Goal: Task Accomplishment & Management: Manage account settings

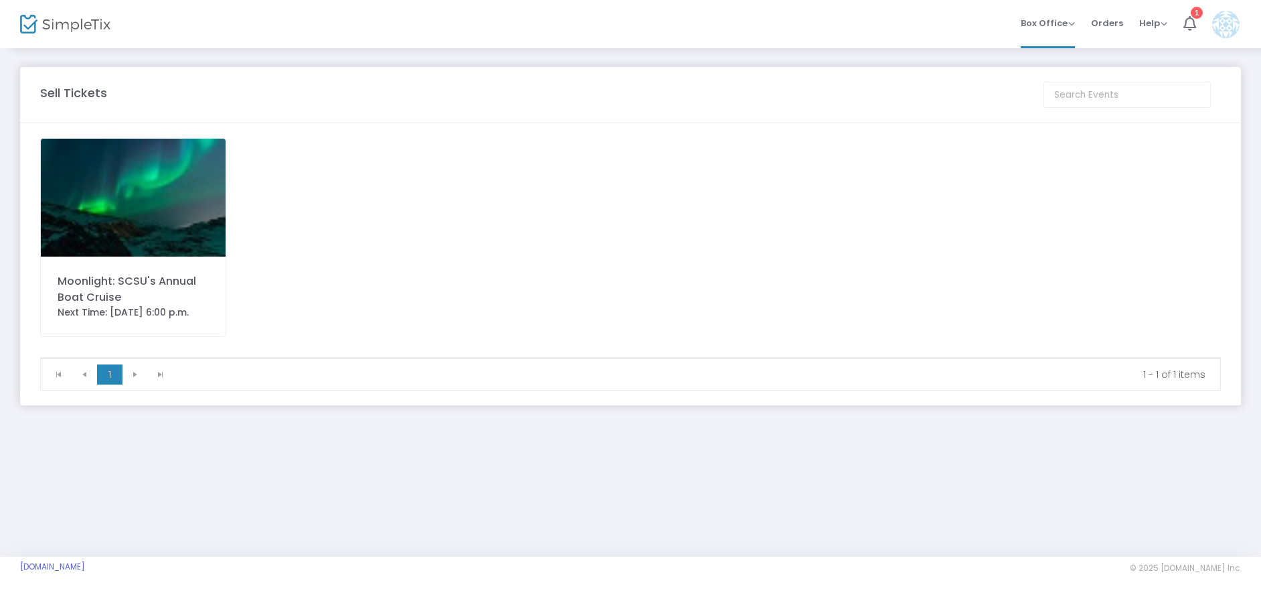
click at [140, 287] on div "Moonlight: SCSU's Annual Boat Cruise" at bounding box center [133, 289] width 151 height 32
click at [102, 296] on div "Moonlight: SCSU's Annual Boat Cruise" at bounding box center [133, 289] width 151 height 32
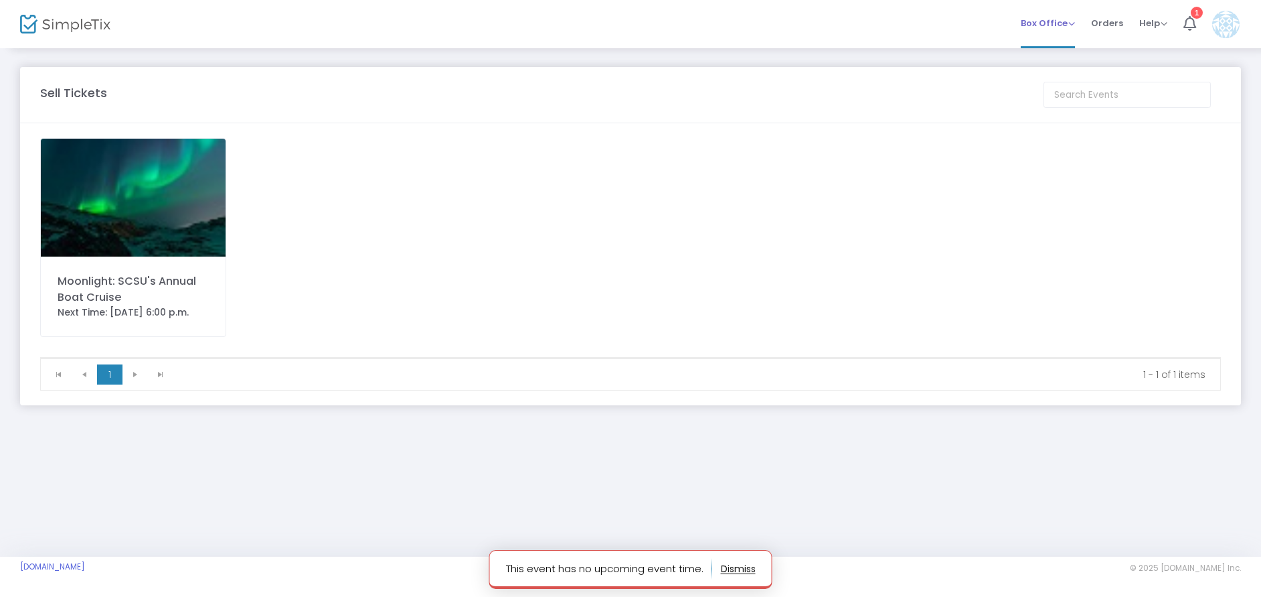
click at [1058, 17] on div "Box Office Sell Tickets Bookings Sell Season Pass" at bounding box center [1048, 23] width 54 height 13
click at [1068, 25] on span "Box Office" at bounding box center [1048, 23] width 54 height 13
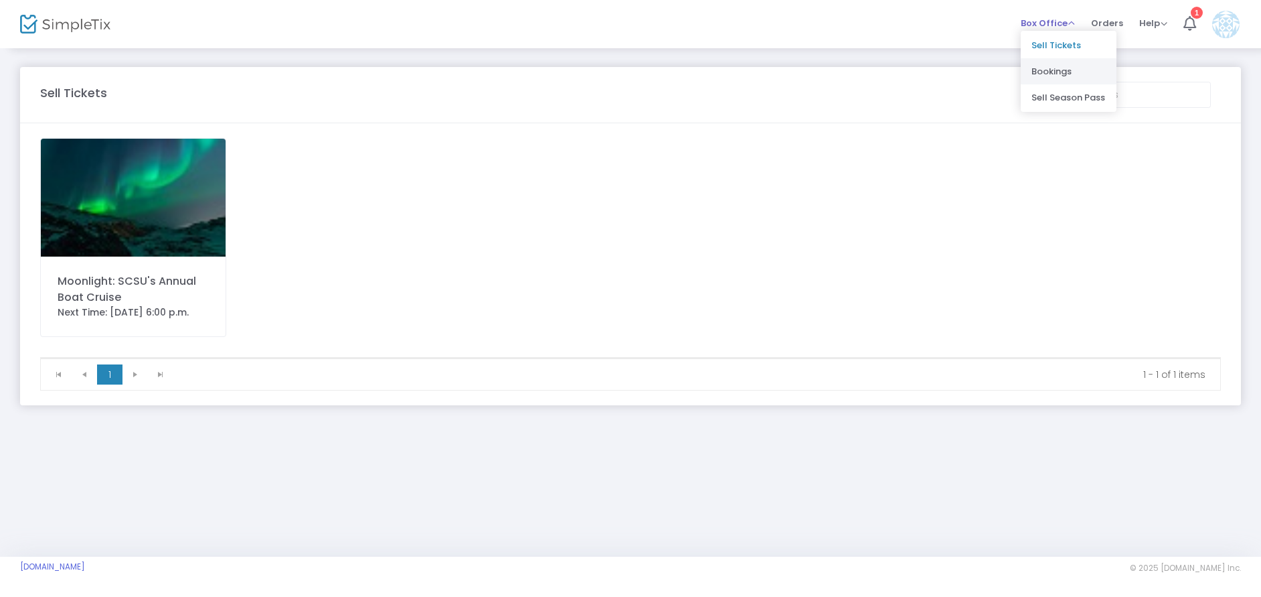
click at [1068, 74] on li "Bookings" at bounding box center [1069, 71] width 96 height 26
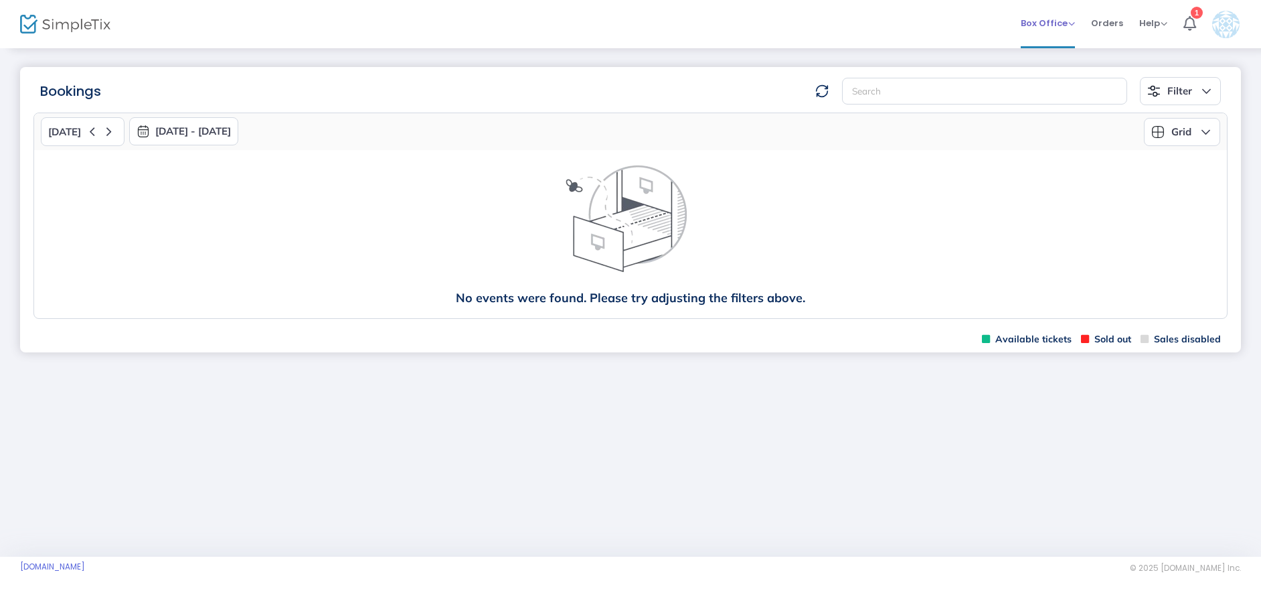
click at [1073, 17] on div "Box Office Sell Tickets Bookings Sell Season Pass" at bounding box center [1048, 23] width 54 height 13
click at [1052, 17] on span "Box Office" at bounding box center [1048, 23] width 54 height 13
click at [1051, 46] on li "Sell Tickets" at bounding box center [1069, 45] width 96 height 26
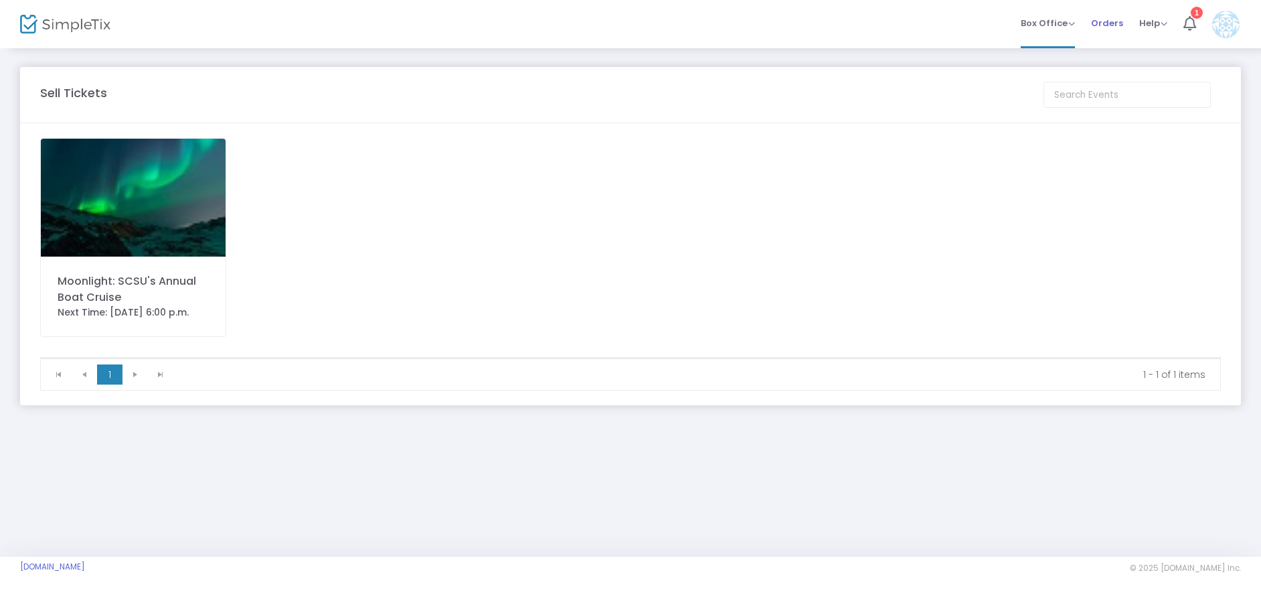
click at [1111, 30] on span "Orders" at bounding box center [1107, 23] width 32 height 34
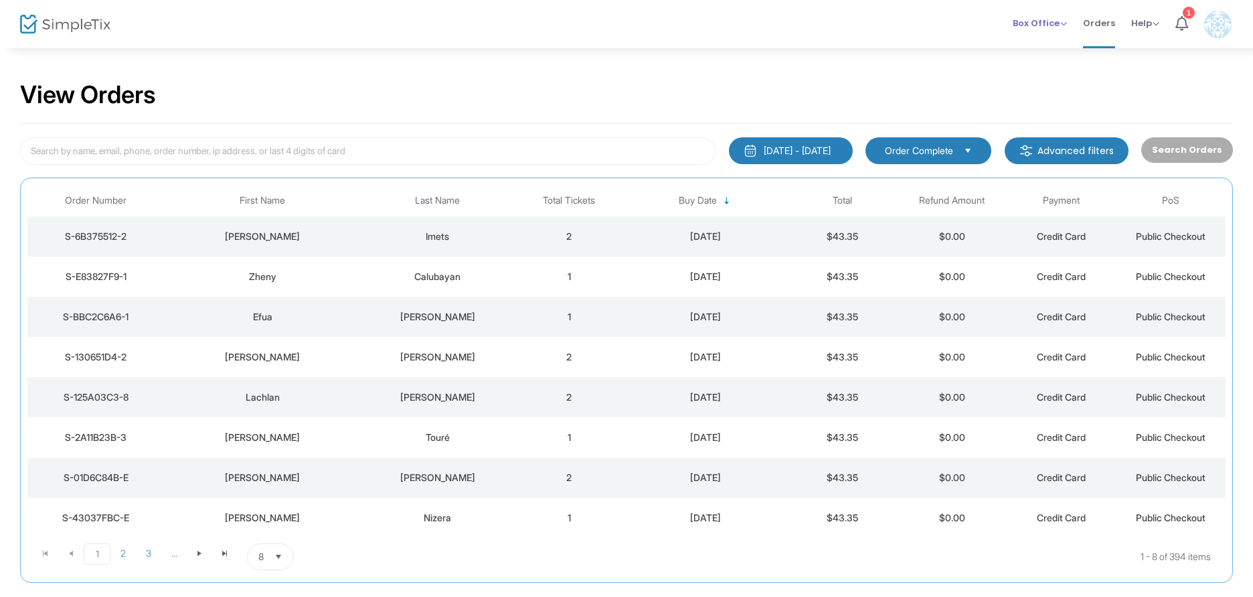
click at [1057, 17] on span "Box Office" at bounding box center [1040, 23] width 54 height 13
click at [1054, 27] on span "Box Office" at bounding box center [1040, 23] width 54 height 13
click at [1054, 43] on li "Sell Tickets" at bounding box center [1061, 45] width 96 height 26
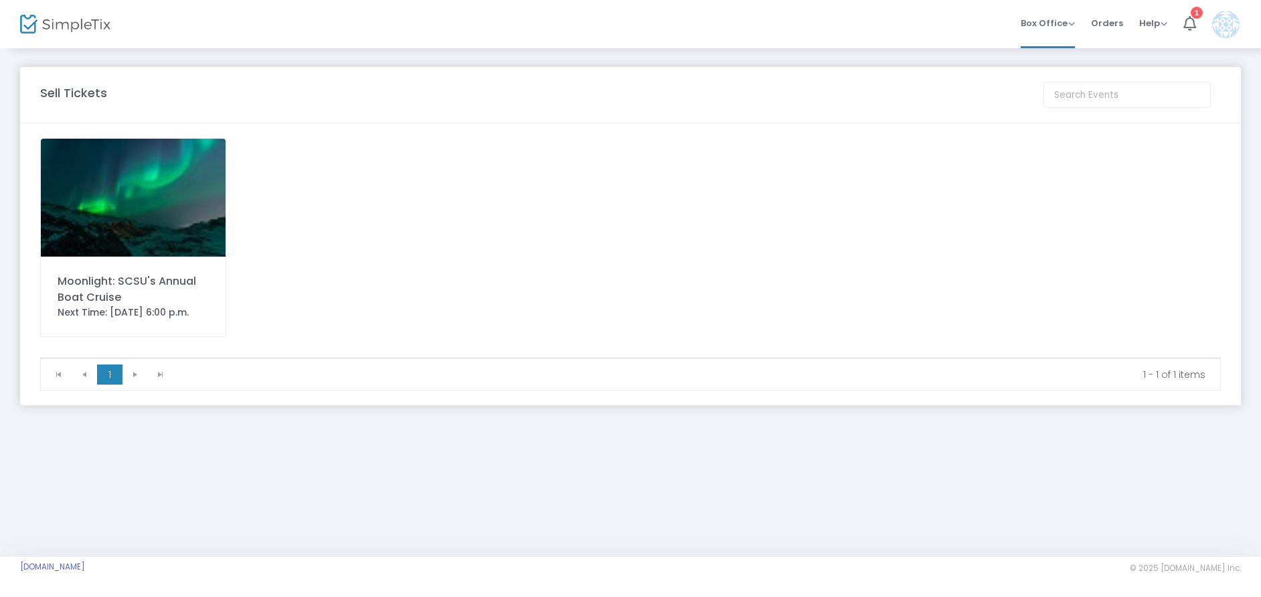
click at [166, 290] on div "Moonlight: SCSU's Annual Boat Cruise" at bounding box center [133, 289] width 151 height 32
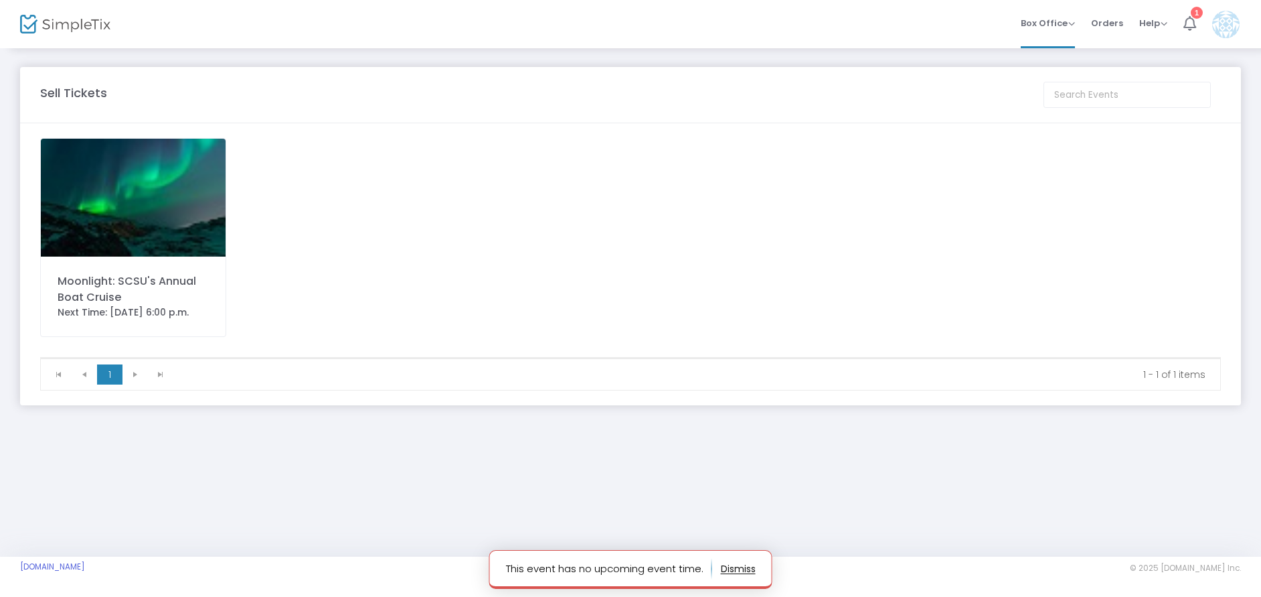
click at [1184, 29] on icon at bounding box center [1190, 23] width 13 height 15
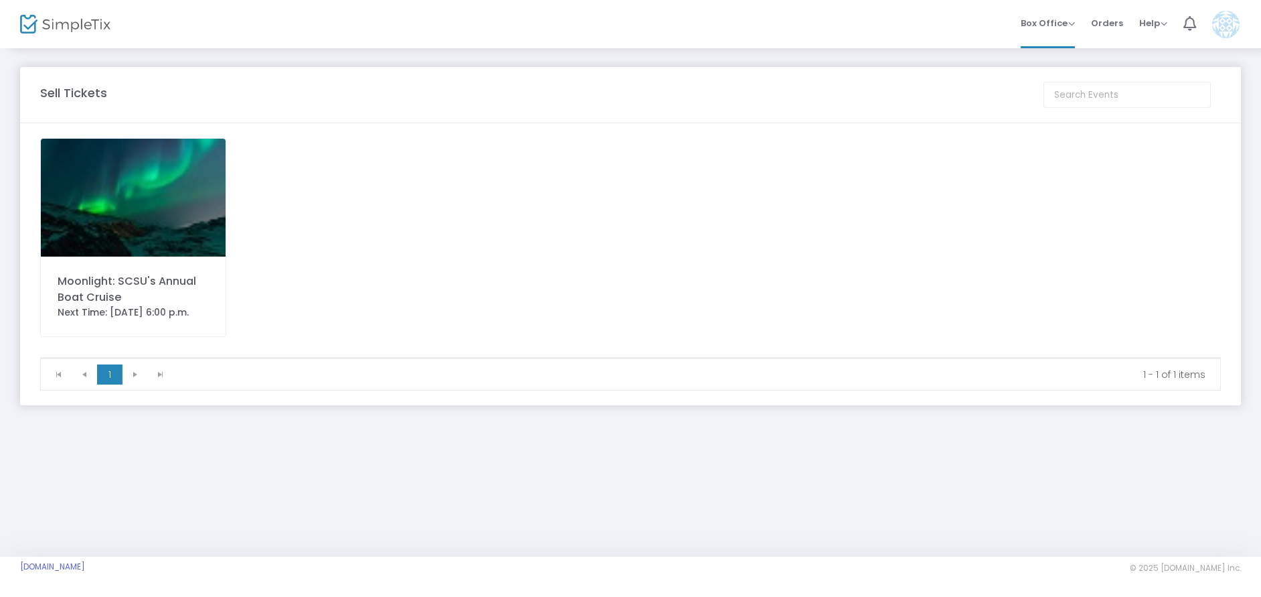
click at [39, 31] on img at bounding box center [65, 24] width 90 height 19
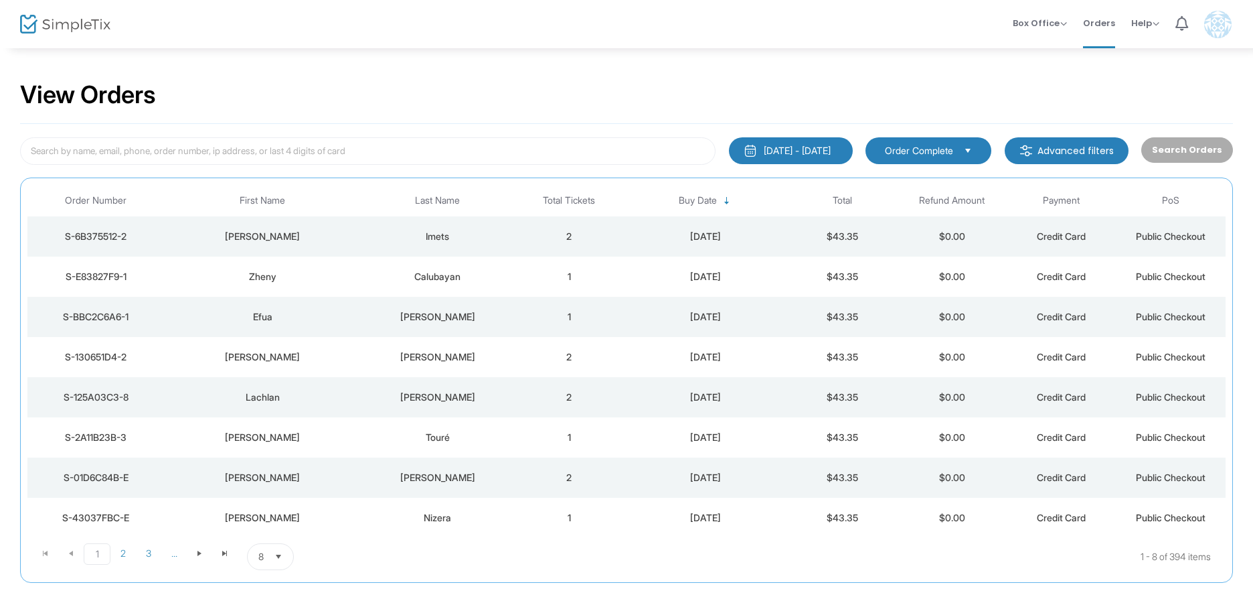
click at [73, 21] on img at bounding box center [65, 24] width 90 height 19
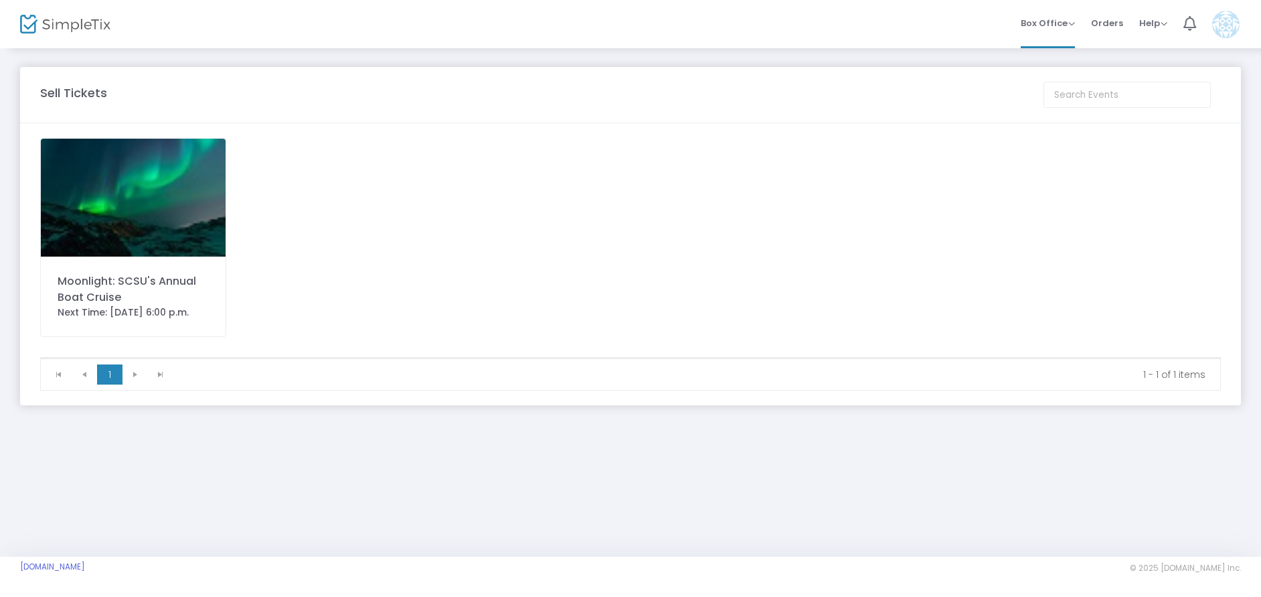
click at [1219, 25] on img at bounding box center [1226, 24] width 27 height 27
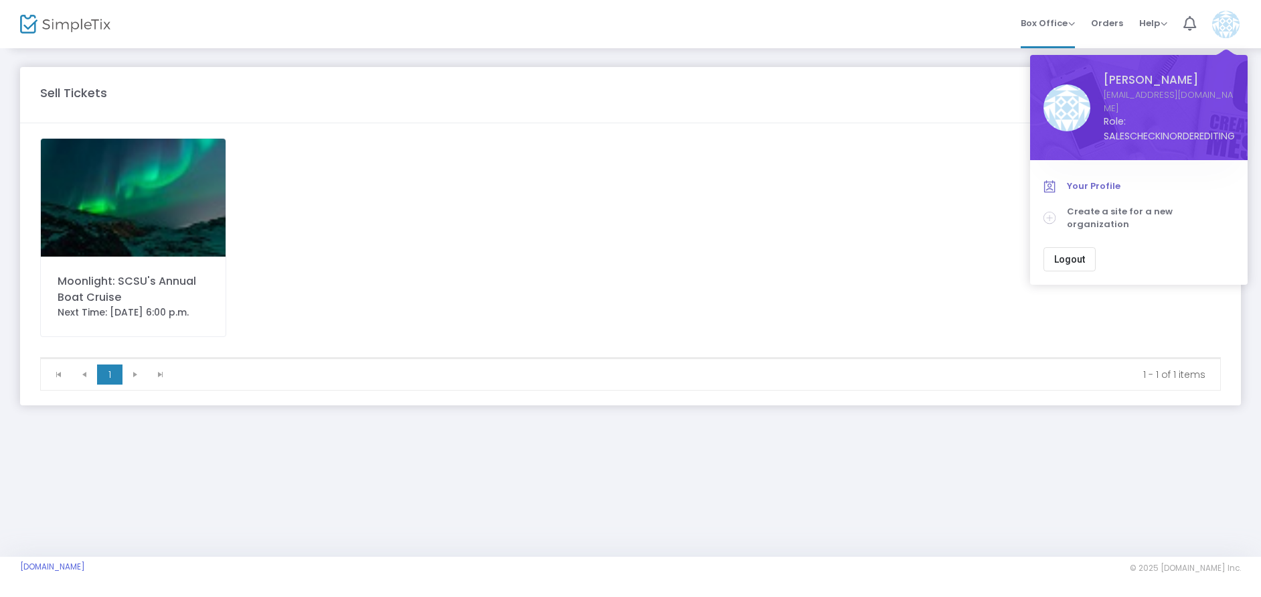
click at [1077, 179] on span "Your Profile" at bounding box center [1150, 185] width 167 height 13
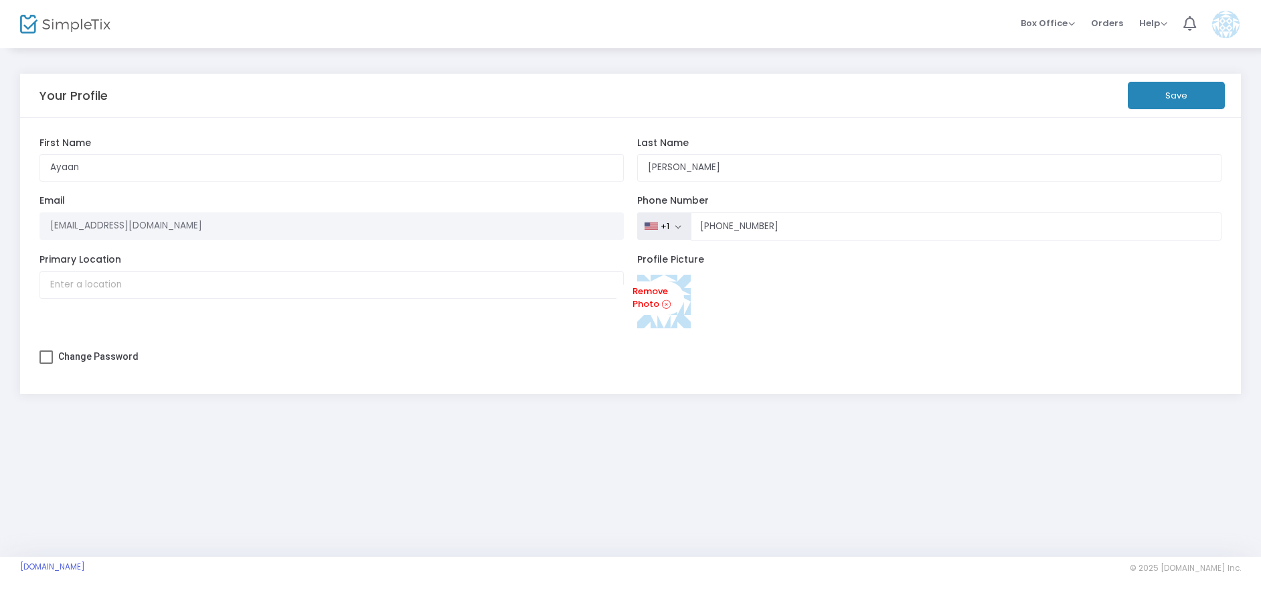
click at [1174, 97] on button "Save" at bounding box center [1176, 95] width 97 height 27
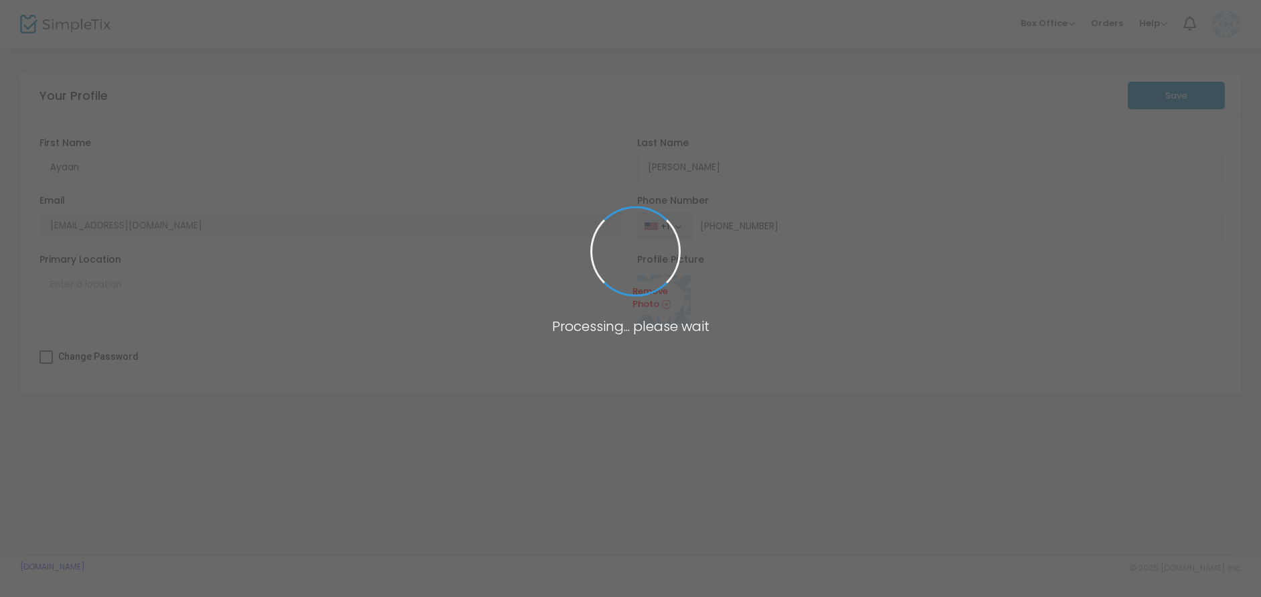
type input "(647) 272-6431"
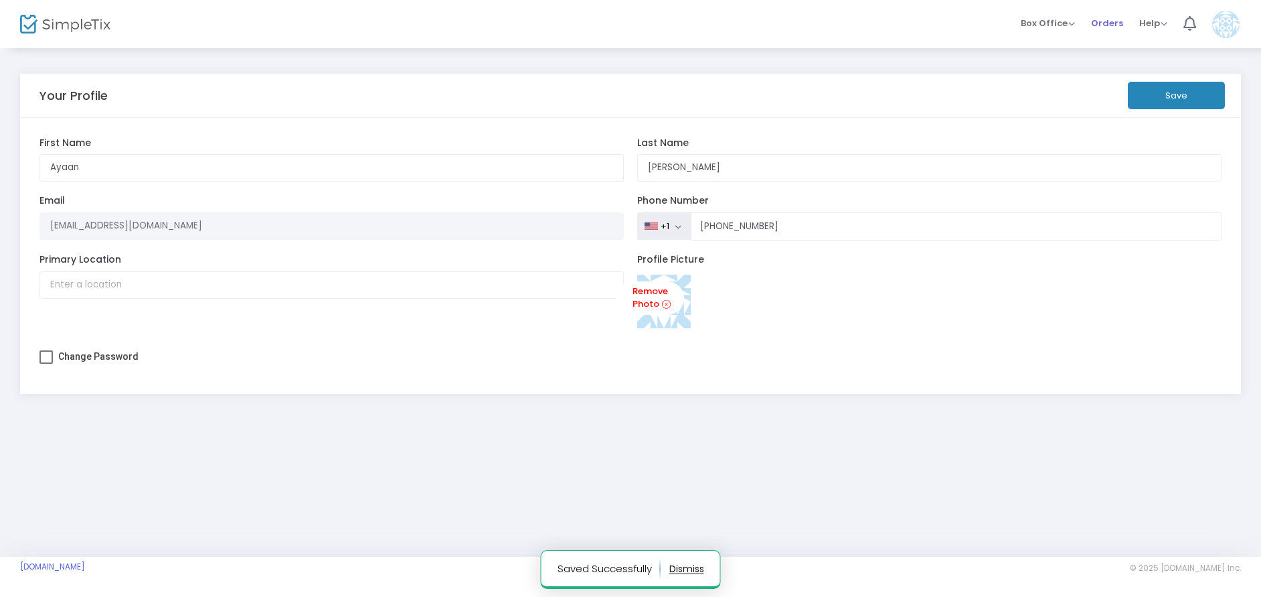
click at [1105, 24] on span "Orders" at bounding box center [1107, 23] width 32 height 34
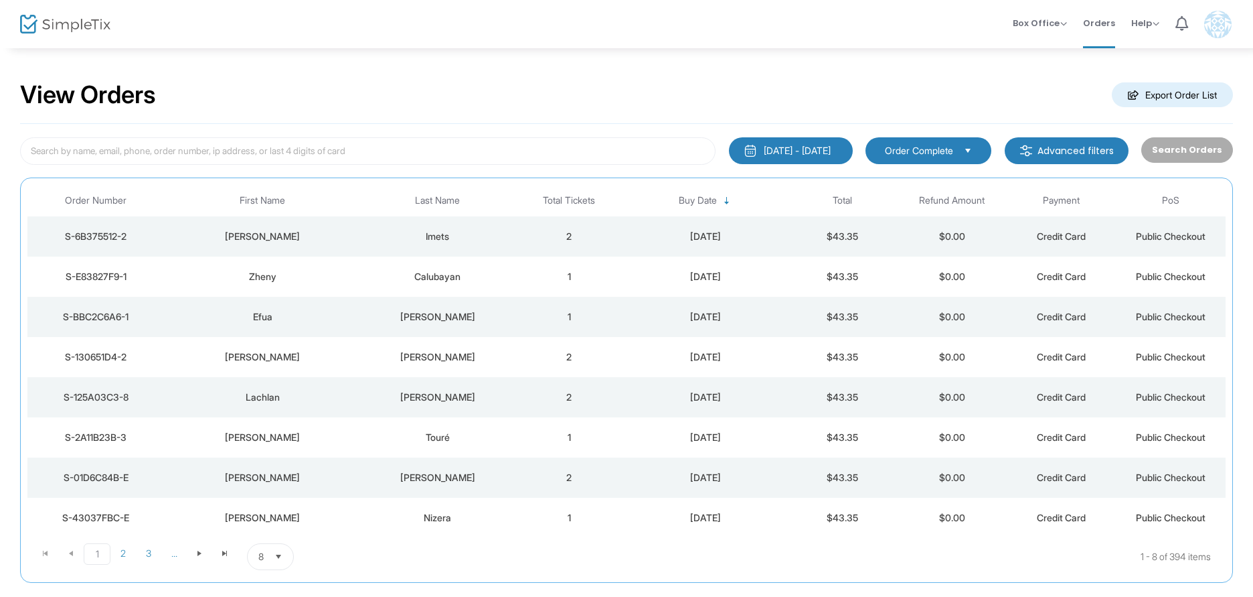
click at [84, 29] on img at bounding box center [65, 24] width 90 height 19
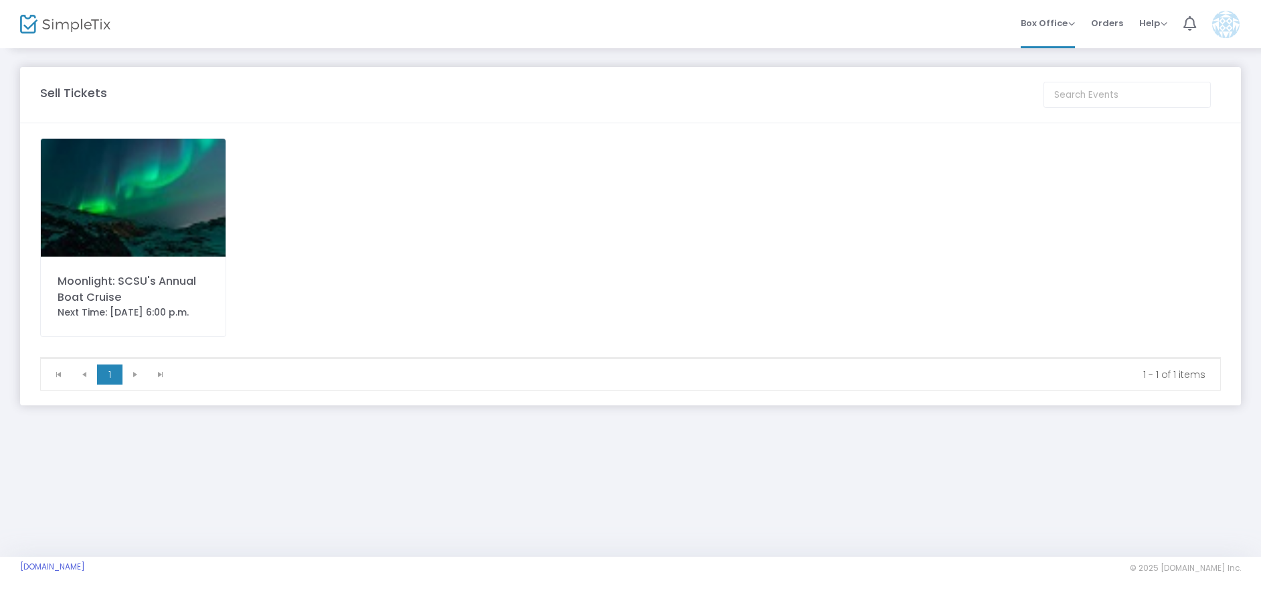
click at [67, 42] on div at bounding box center [53, 24] width 66 height 48
click at [80, 22] on img at bounding box center [65, 24] width 90 height 19
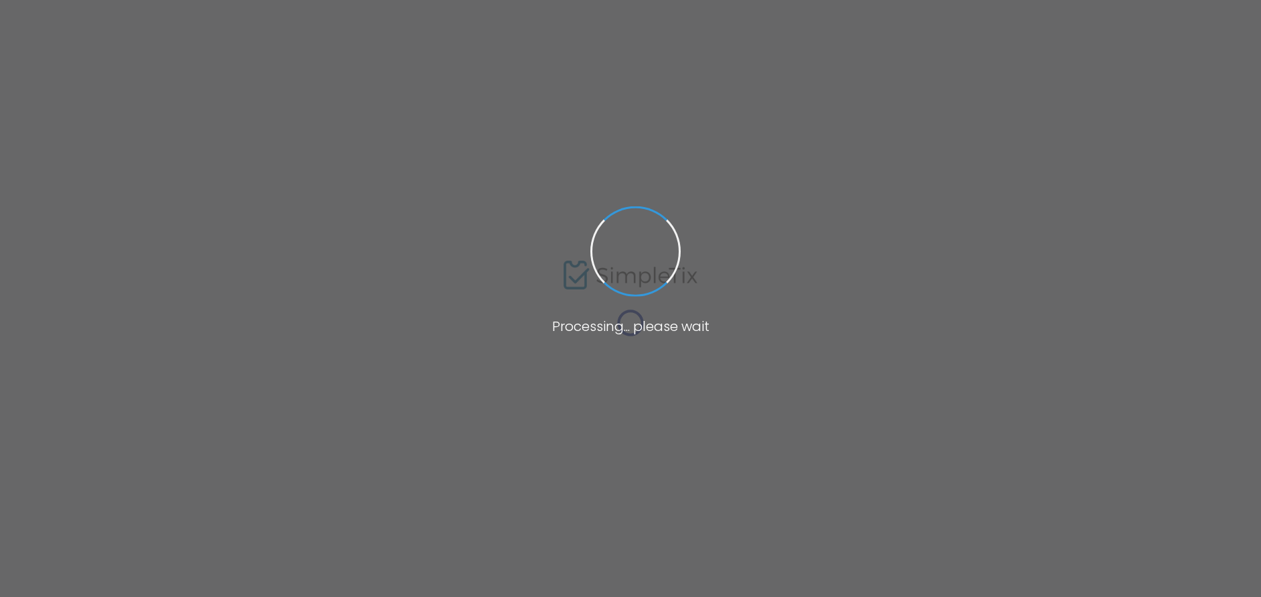
type input "SCSU Food Centre"
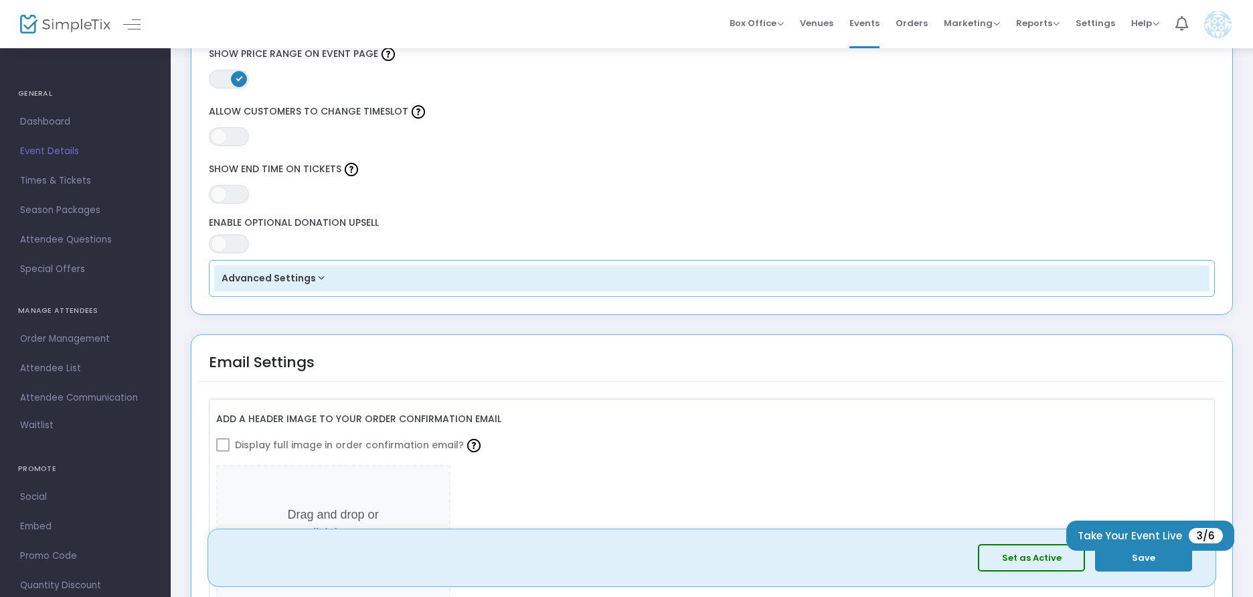
scroll to position [1272, 0]
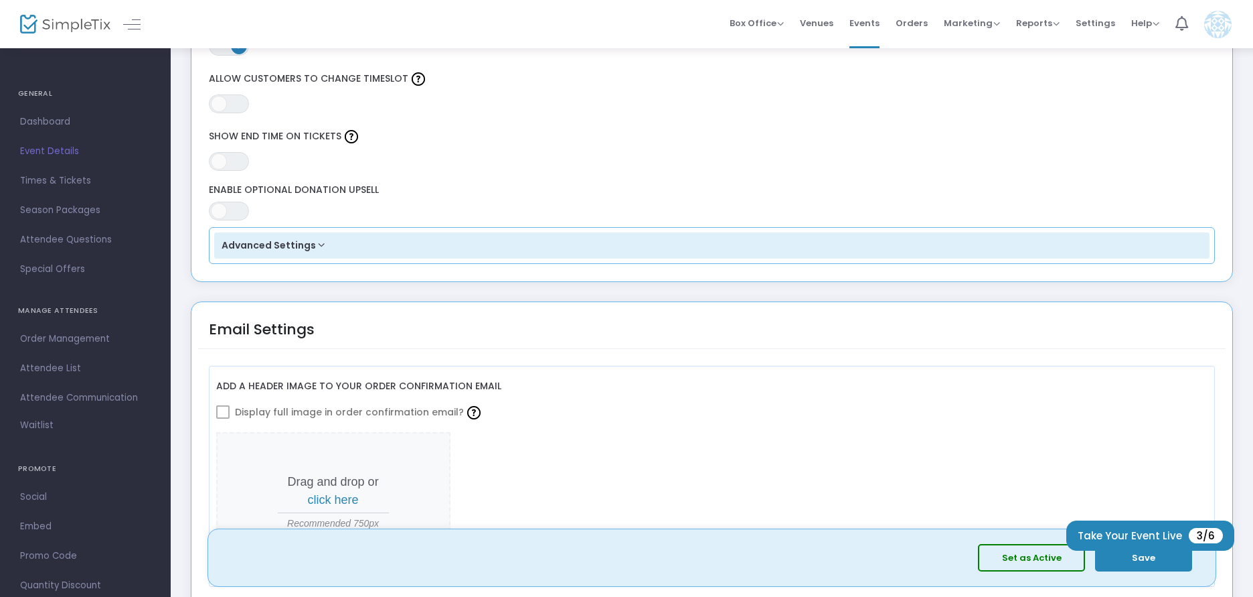
click at [1044, 556] on button "Set as Active" at bounding box center [1031, 557] width 107 height 27
click at [1142, 528] on button "Take Your Event Live 3/6" at bounding box center [1151, 535] width 168 height 30
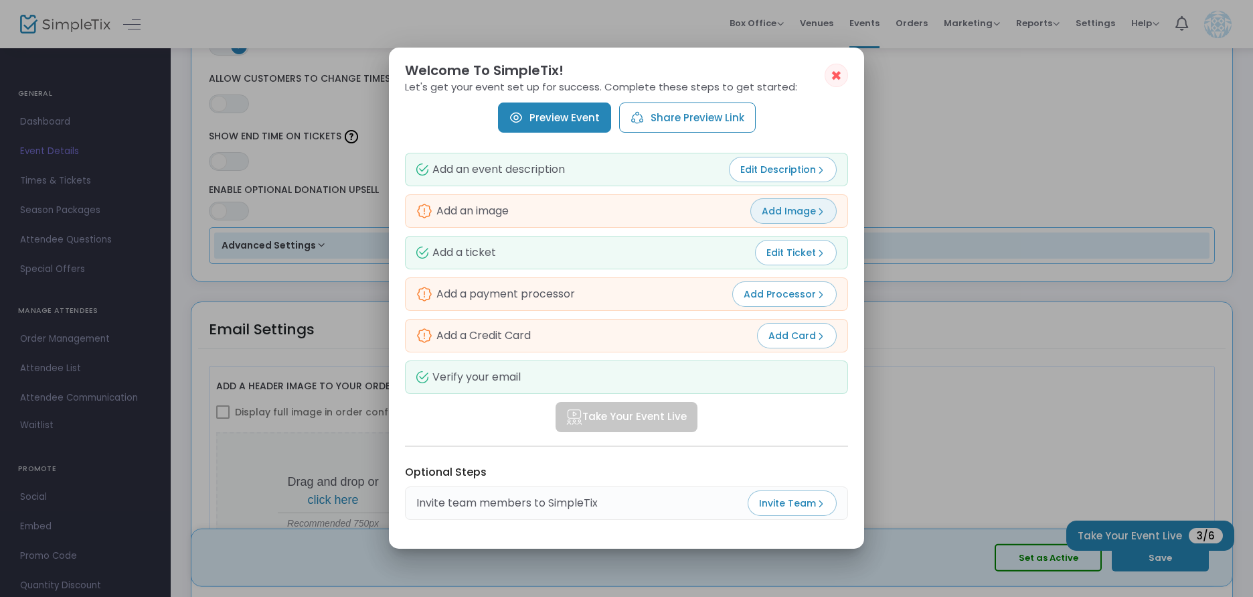
click at [800, 210] on span "Add Image" at bounding box center [794, 210] width 64 height 13
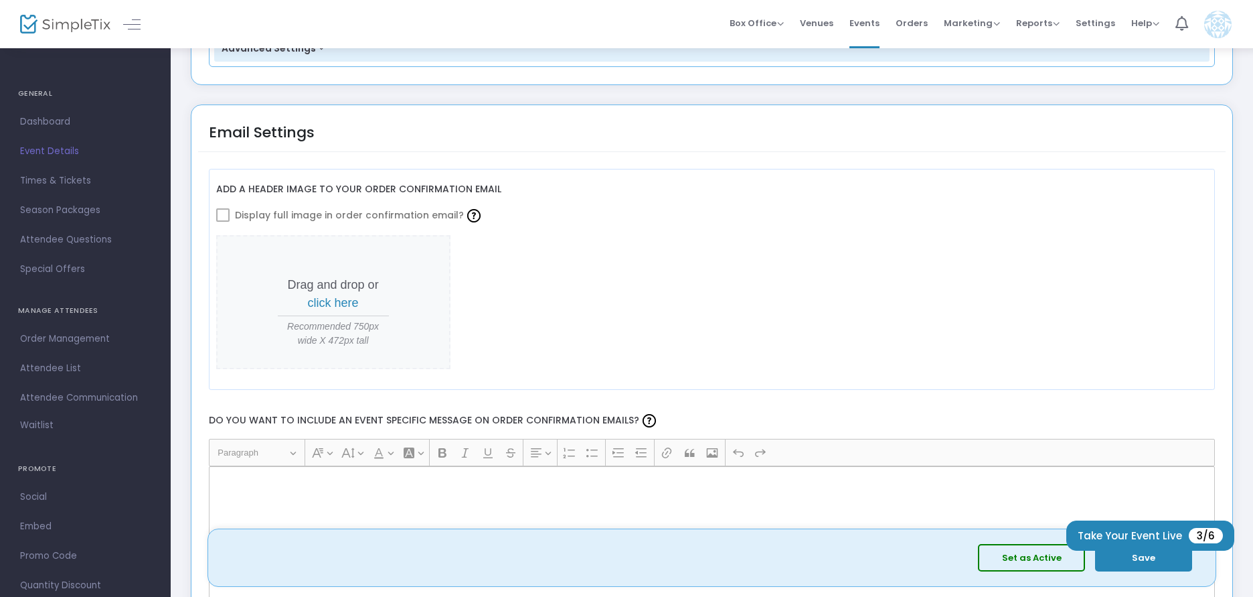
scroll to position [1406, 0]
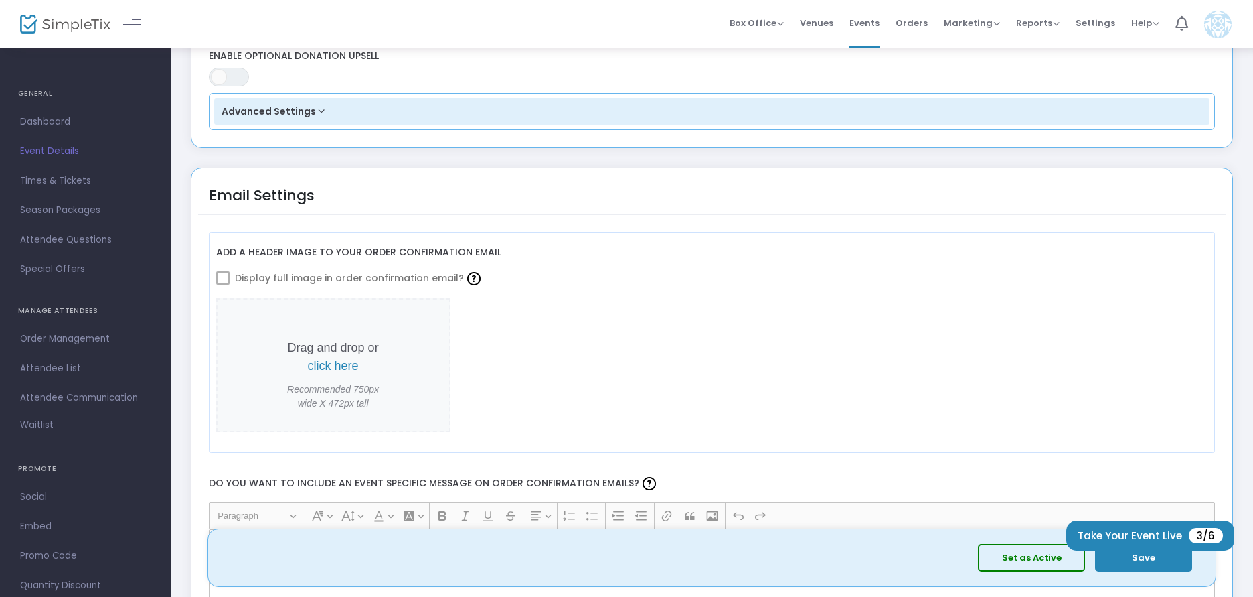
click at [221, 277] on span at bounding box center [222, 277] width 13 height 13
click at [328, 367] on span "click here" at bounding box center [333, 365] width 51 height 13
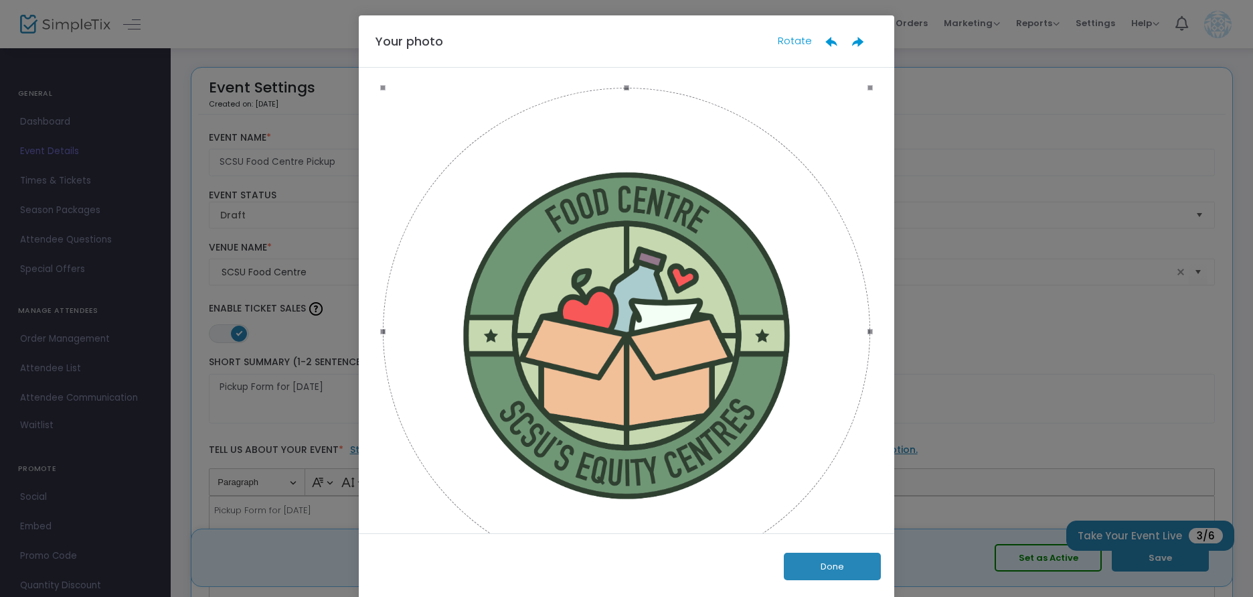
scroll to position [0, 0]
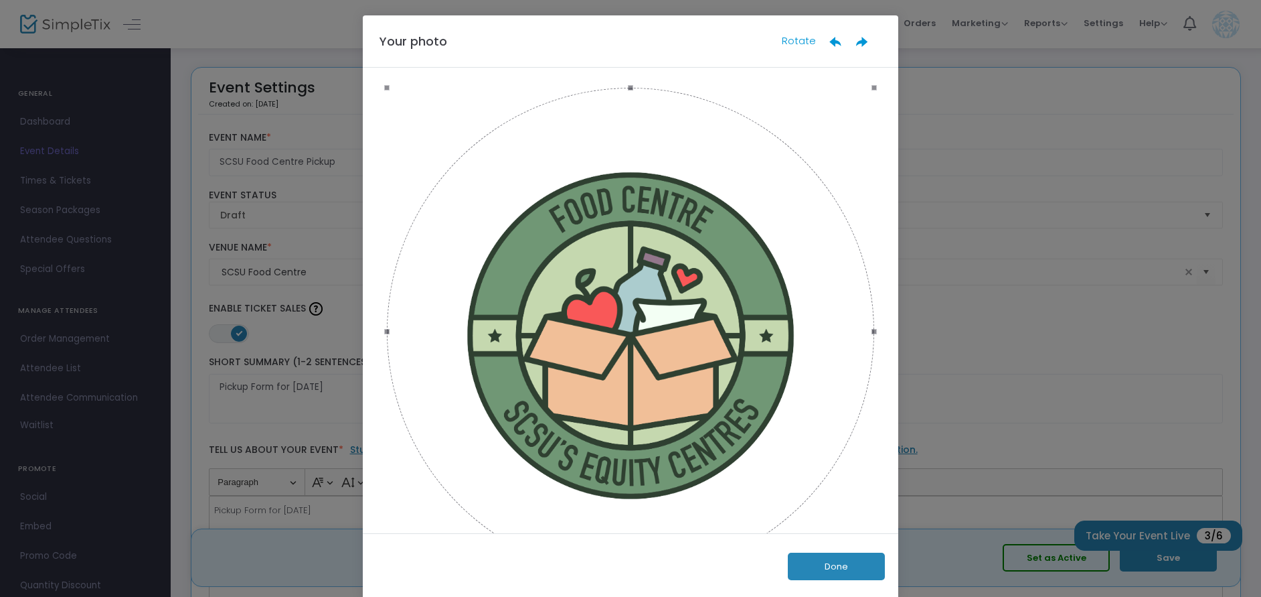
click at [859, 563] on button "Done" at bounding box center [836, 565] width 97 height 27
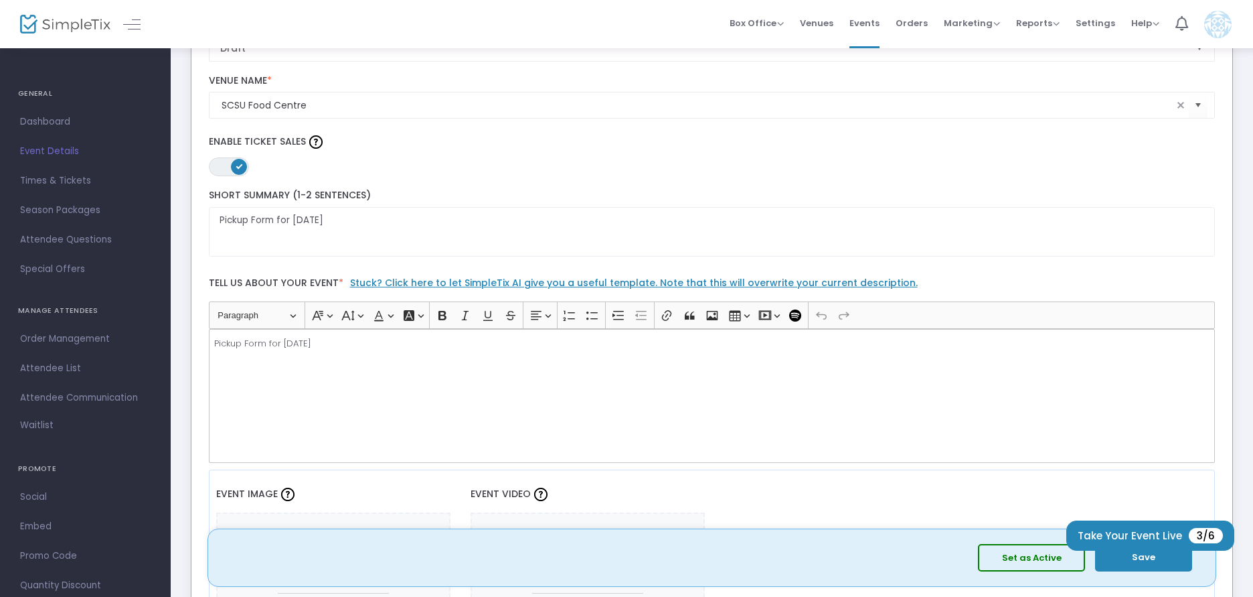
scroll to position [201, 0]
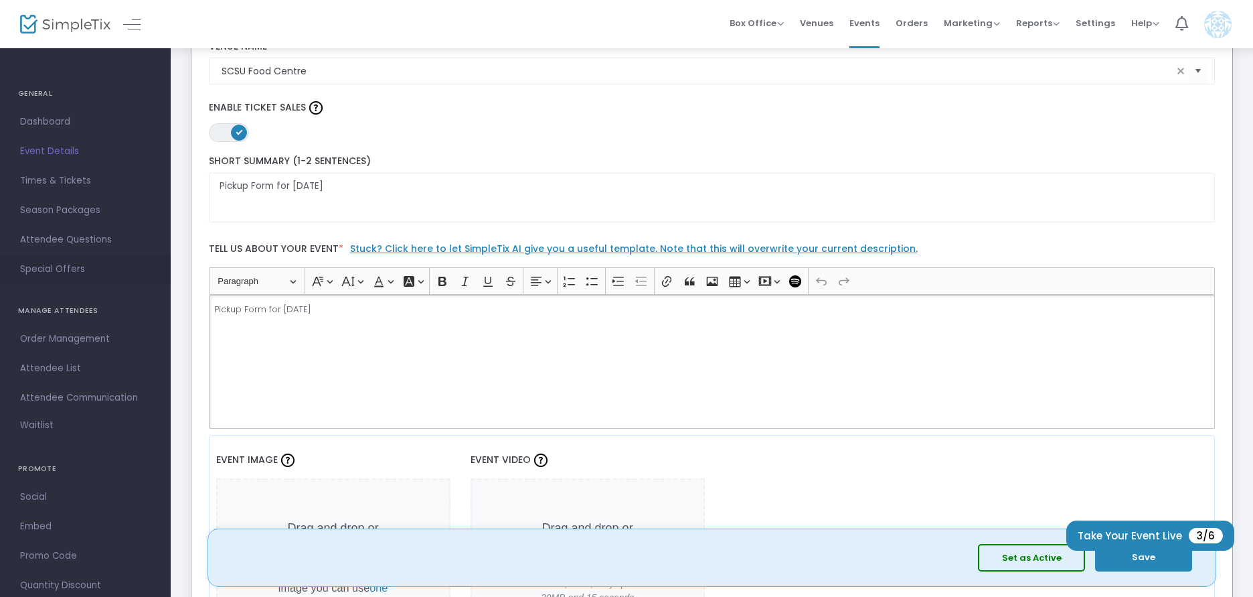
drag, startPoint x: 432, startPoint y: 317, endPoint x: 147, endPoint y: 275, distance: 287.6
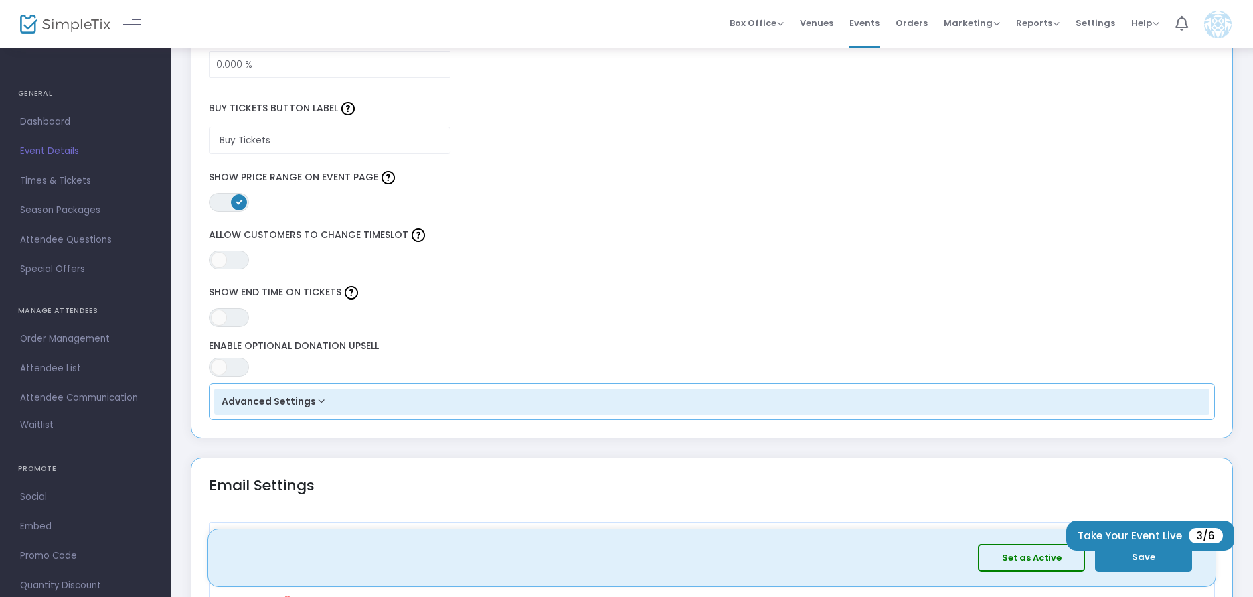
scroll to position [1138, 0]
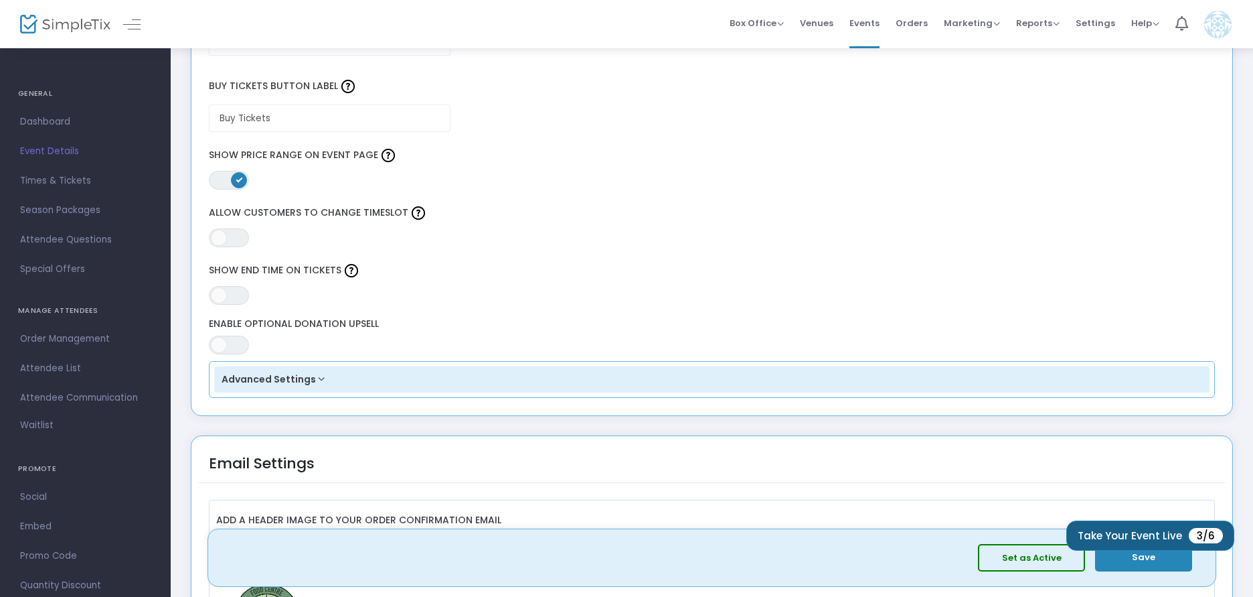
click at [1121, 531] on button "Take Your Event Live 3/6" at bounding box center [1151, 535] width 168 height 30
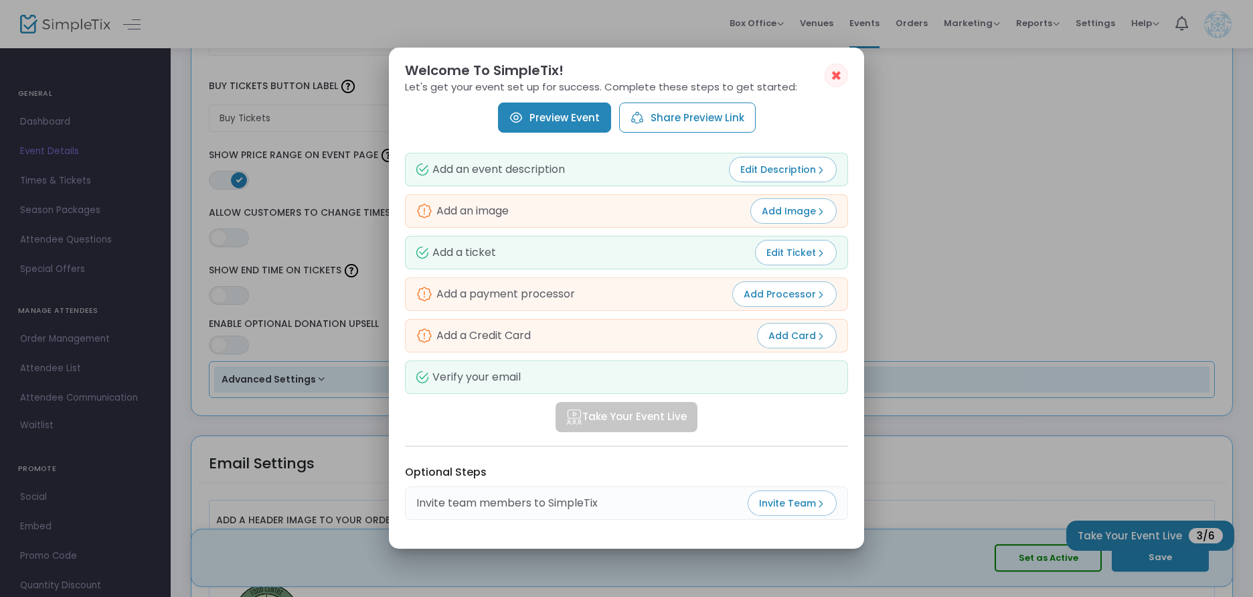
click at [783, 300] on span "Add Processor" at bounding box center [785, 293] width 82 height 13
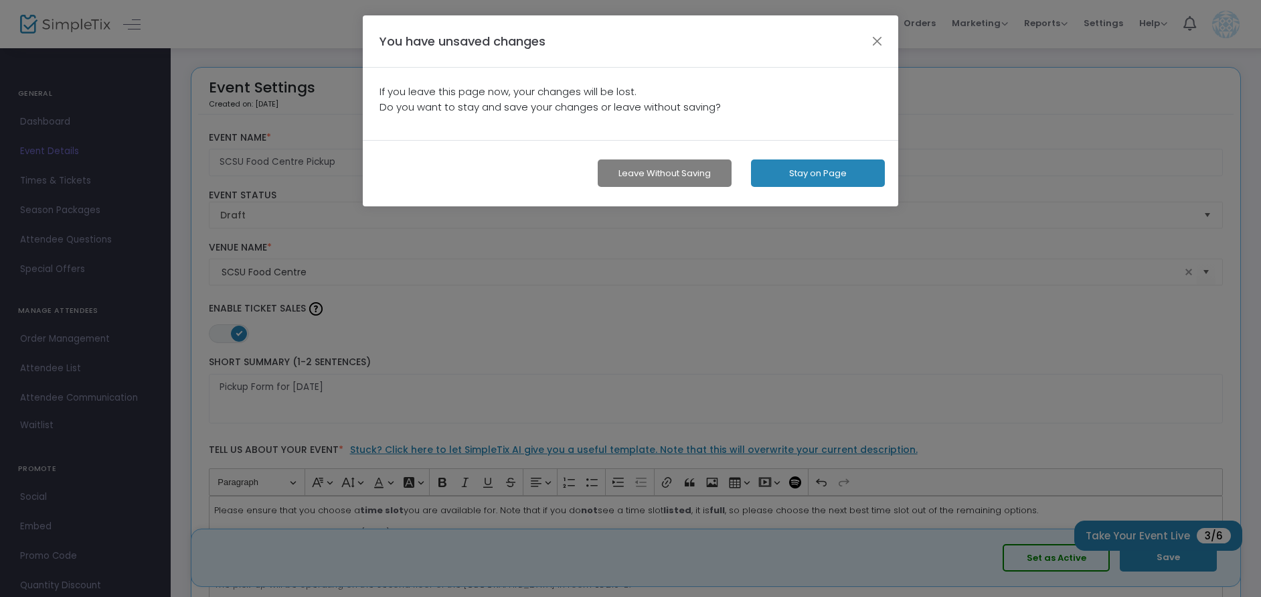
click at [862, 176] on button "Stay on Page" at bounding box center [818, 172] width 134 height 27
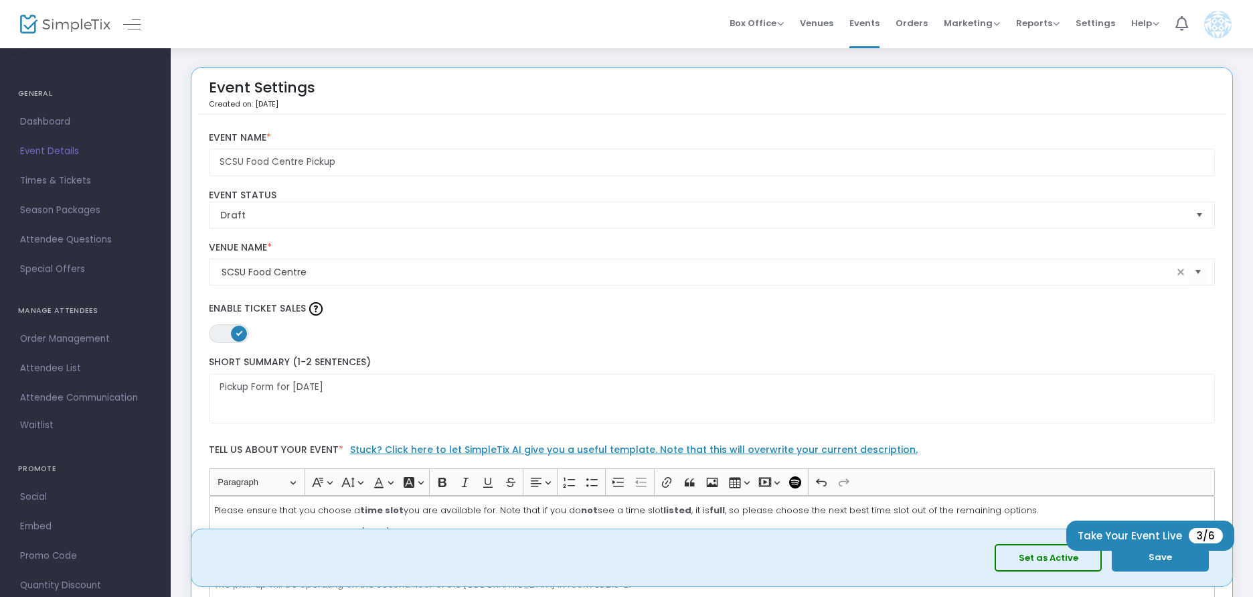
click at [1156, 556] on button "Save" at bounding box center [1160, 557] width 97 height 27
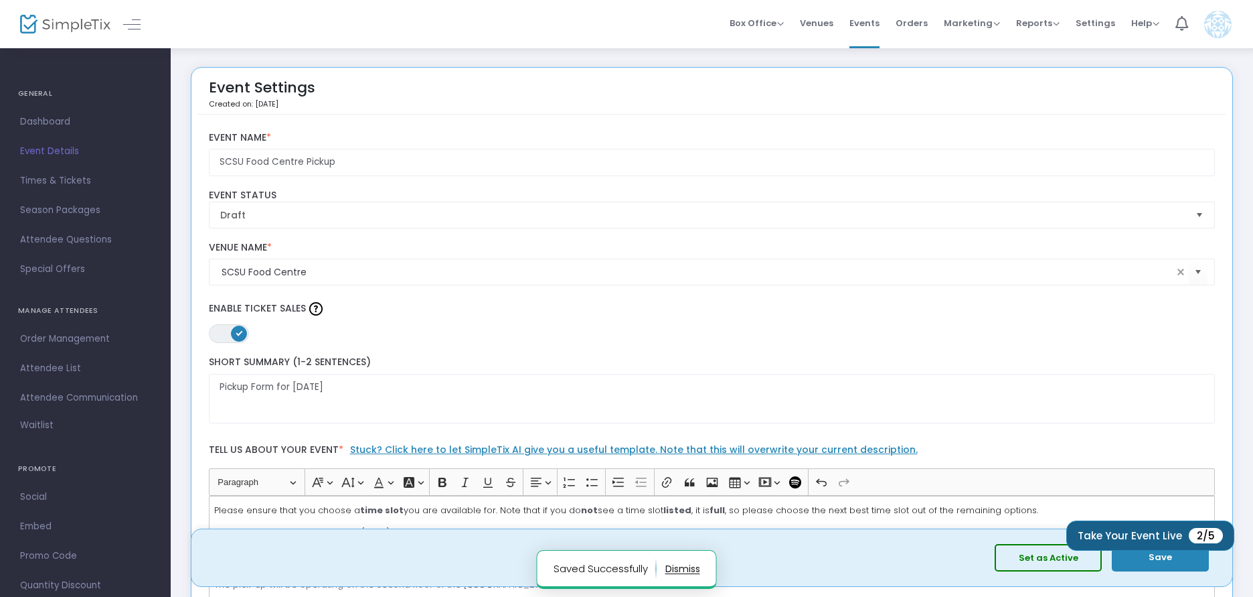
click at [1206, 534] on span "2/5" at bounding box center [1206, 535] width 34 height 15
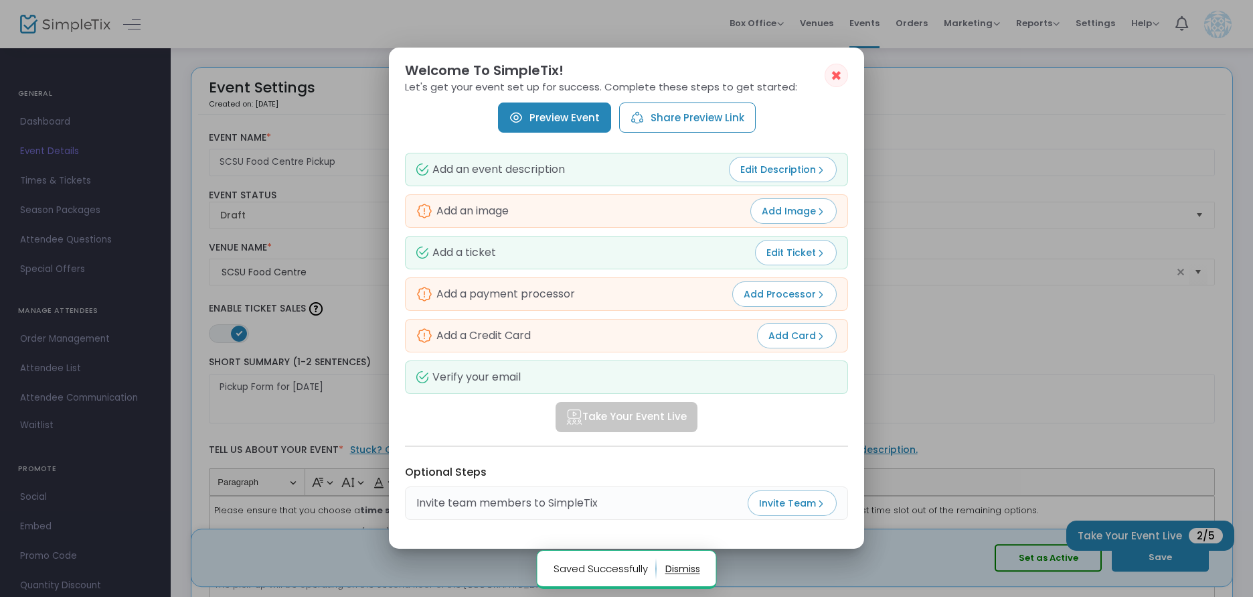
click at [781, 291] on span "Add Processor" at bounding box center [785, 293] width 82 height 13
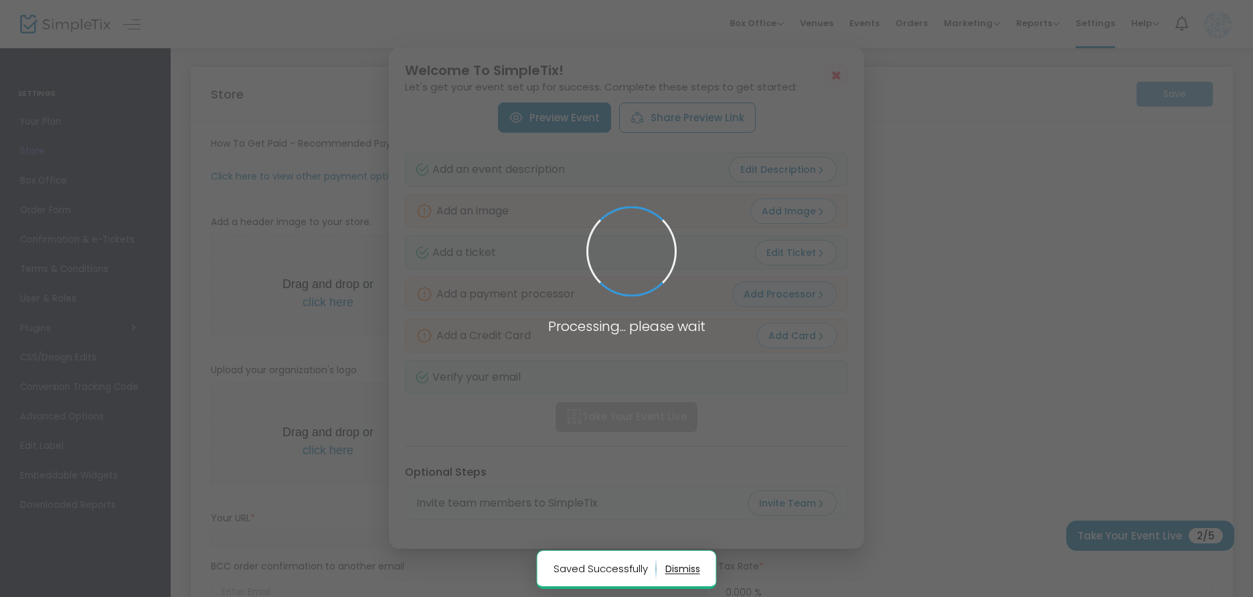
type input "https://SCSUFoodCentre"
radio input "true"
radio input "false"
radio input "true"
type input "SCSU Food Centre"
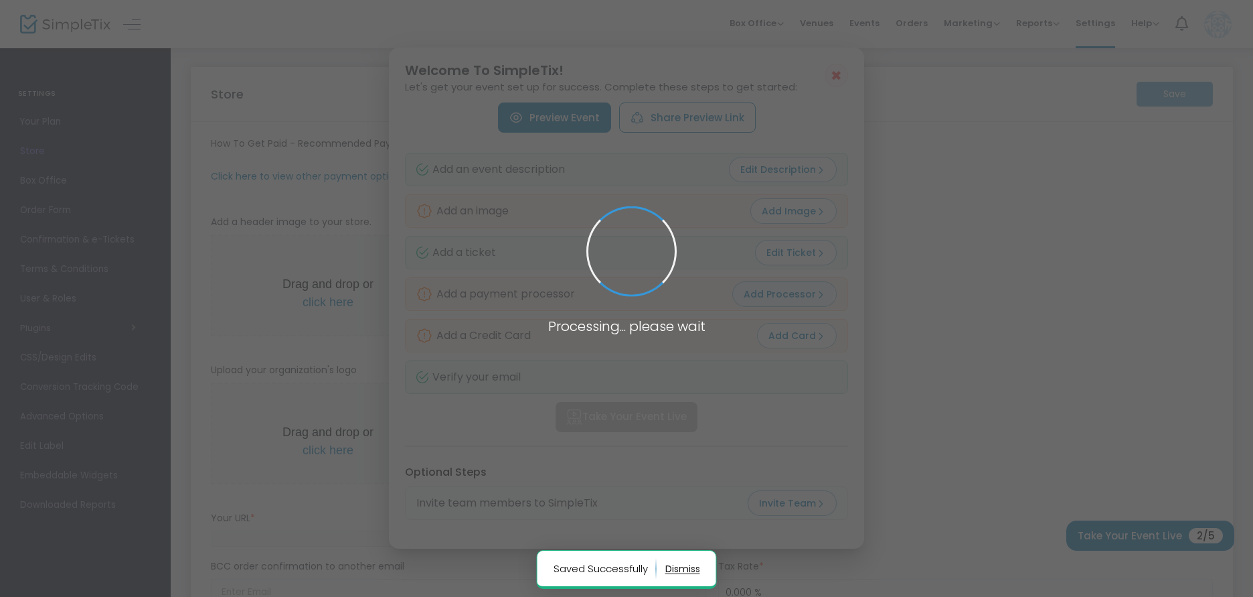
type input "6472726431"
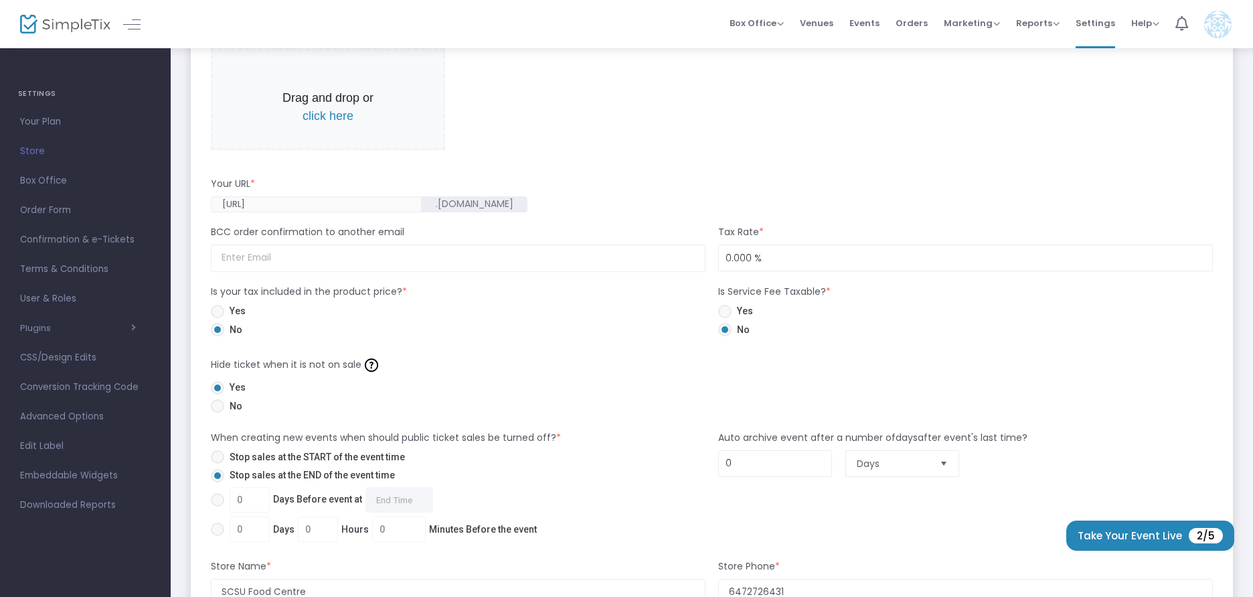
scroll to position [469, 0]
click at [234, 305] on span "Yes" at bounding box center [234, 310] width 21 height 14
click at [218, 317] on input "Yes" at bounding box center [217, 317] width 1 height 1
radio input "true"
click at [749, 313] on span "Yes" at bounding box center [742, 310] width 21 height 14
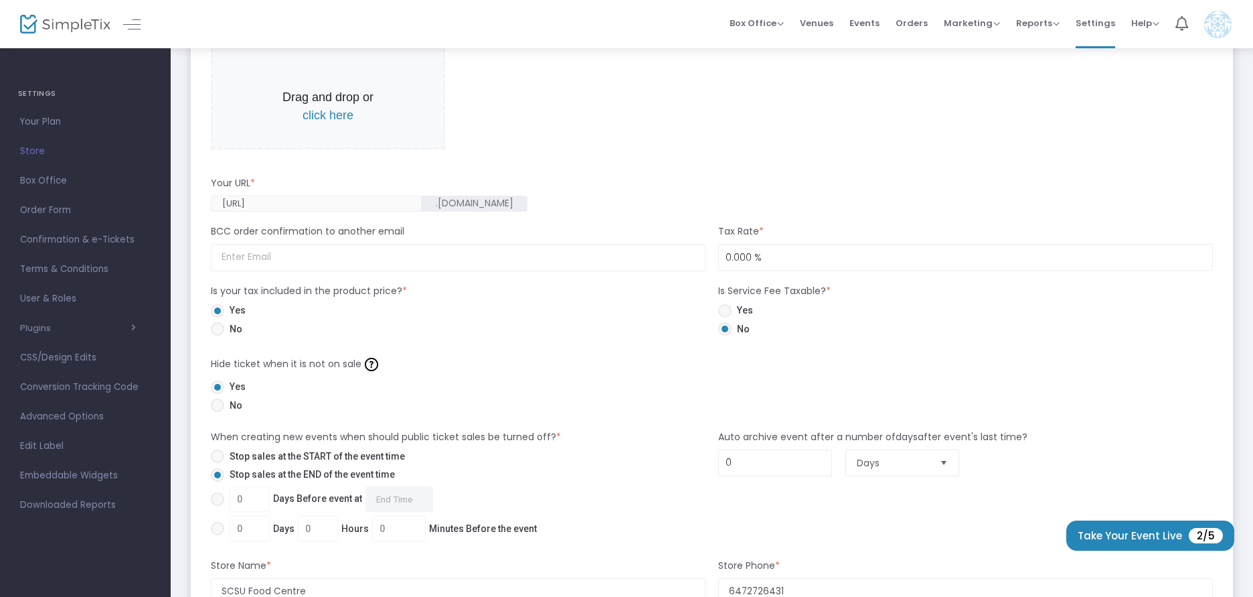
click at [725, 317] on input "Yes" at bounding box center [724, 317] width 1 height 1
radio input "true"
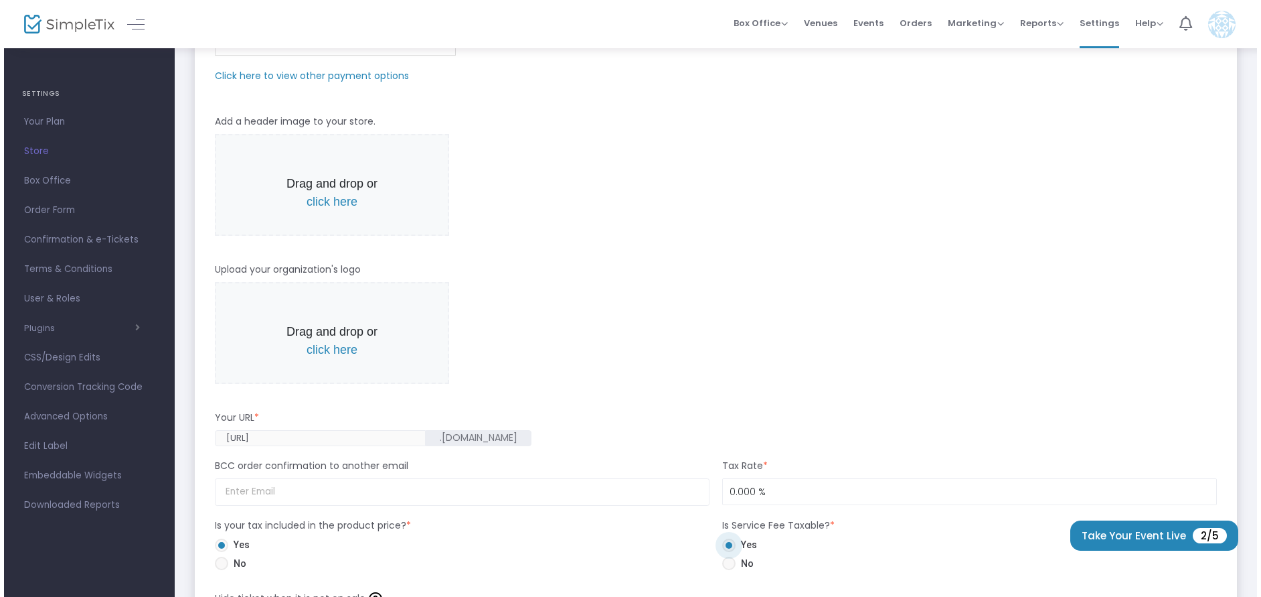
scroll to position [0, 0]
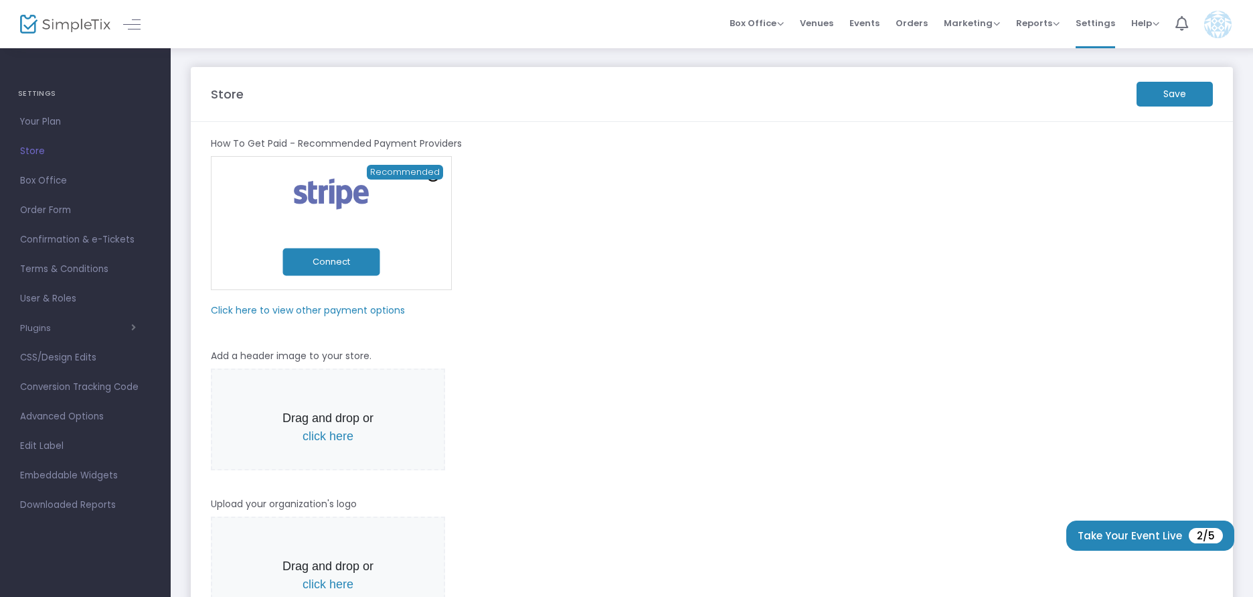
click at [1176, 94] on m-button "Save" at bounding box center [1175, 94] width 76 height 25
click at [327, 315] on m-panel-subtitle "Click here to view other payment options" at bounding box center [308, 310] width 194 height 14
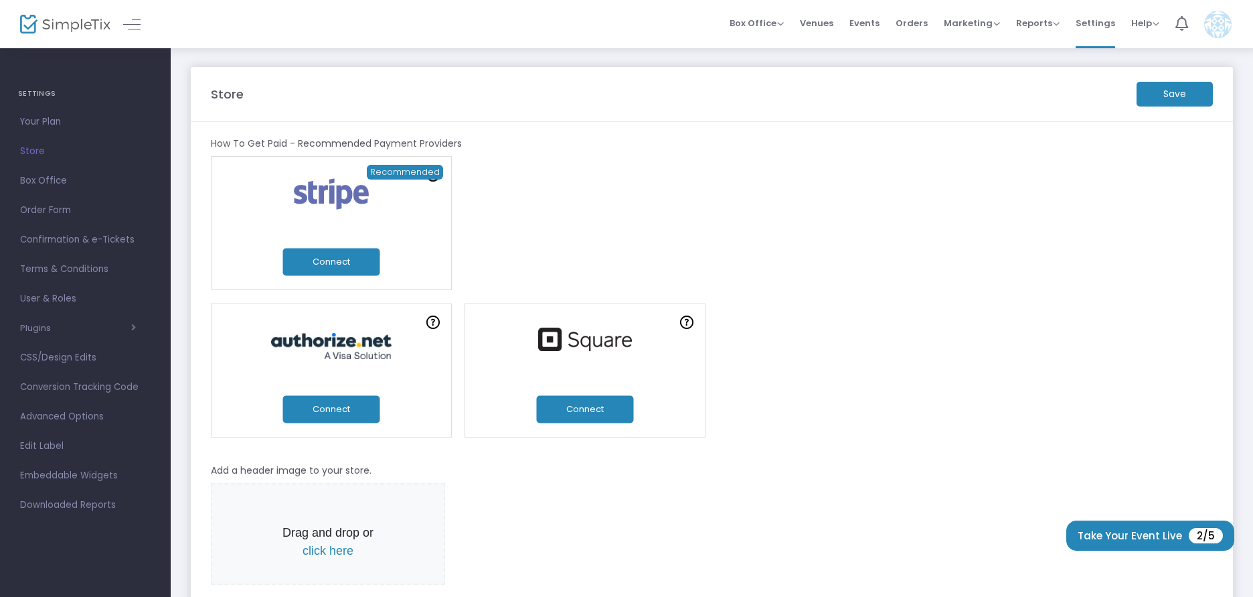
click at [583, 409] on button "Connect" at bounding box center [584, 408] width 97 height 27
